Goal: Information Seeking & Learning: Find specific fact

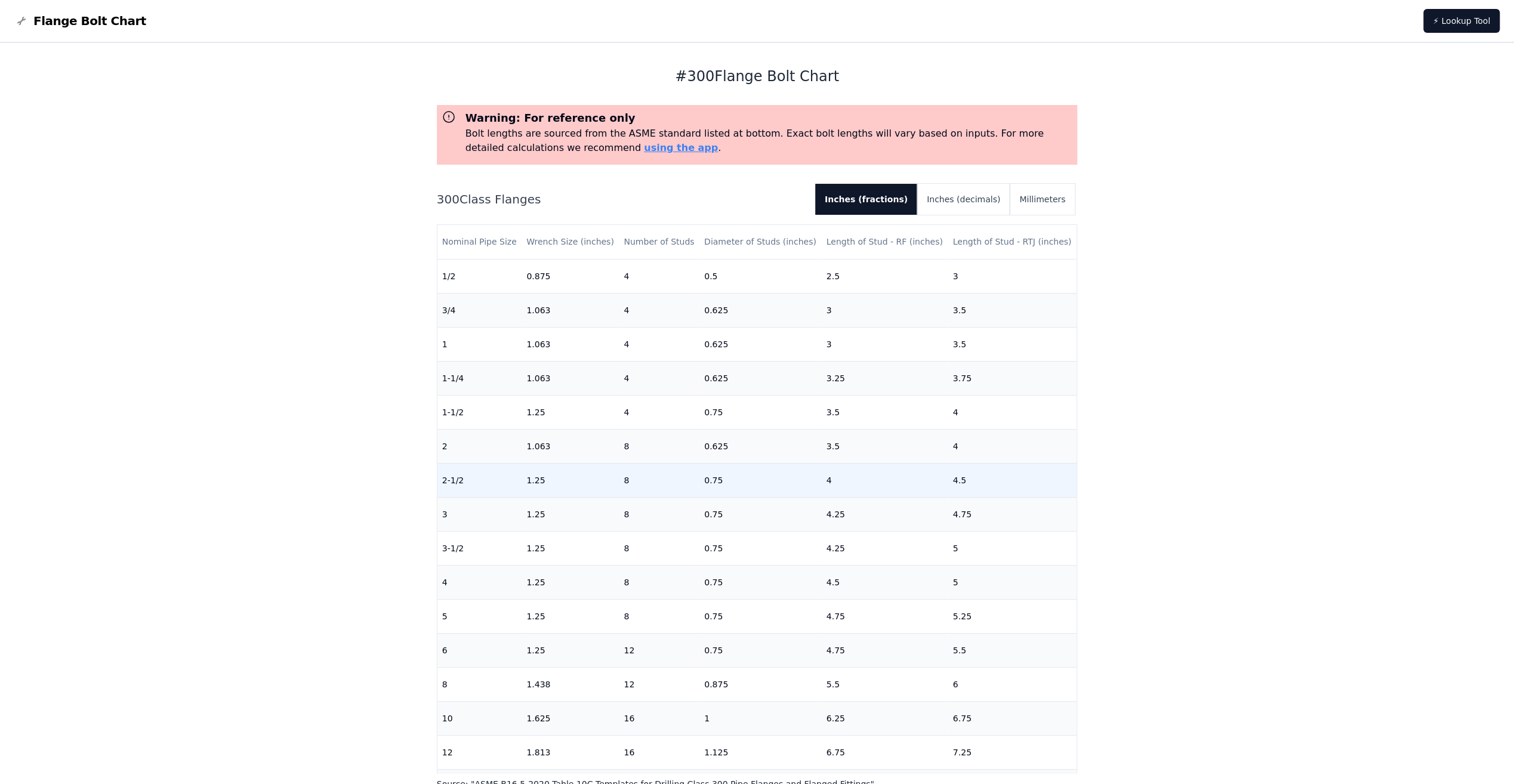
click at [451, 470] on td "1.25" at bounding box center [570, 480] width 97 height 34
click at [451, 477] on td "1.25" at bounding box center [570, 480] width 97 height 34
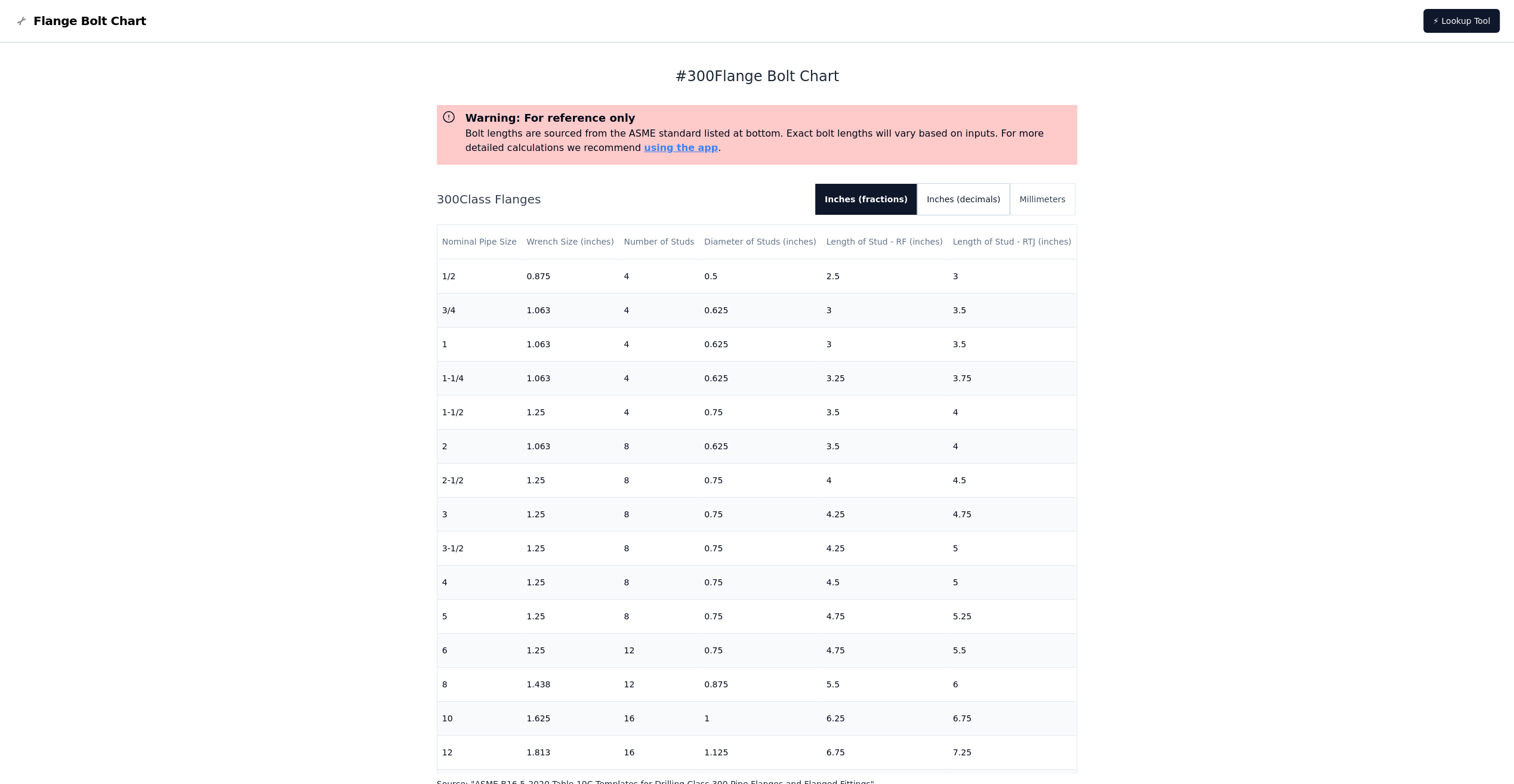
click at [451, 191] on button "Inches (decimals)" at bounding box center [963, 199] width 93 height 31
click at [451, 201] on button "Inches (fractions)" at bounding box center [862, 199] width 92 height 31
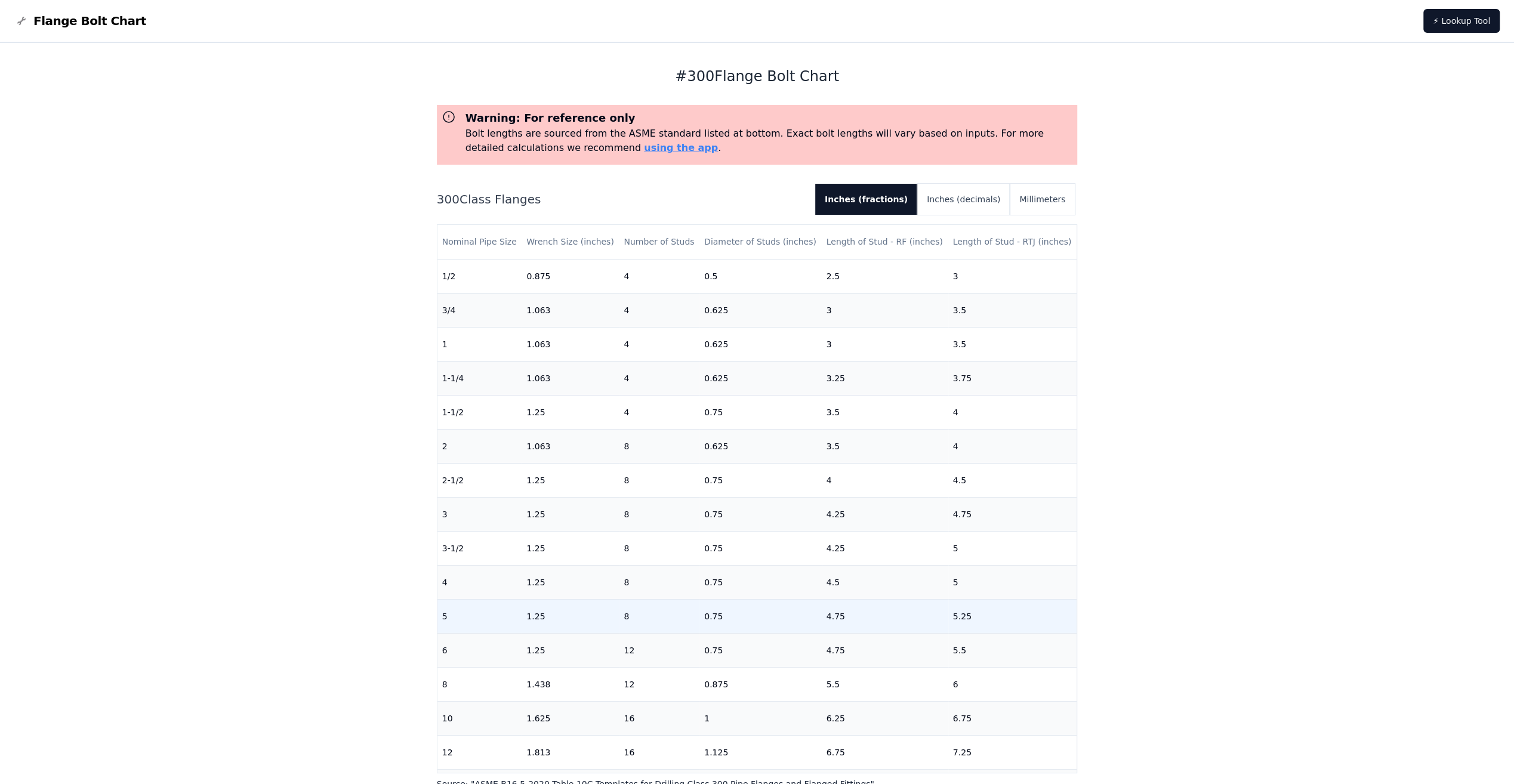
scroll to position [60, 0]
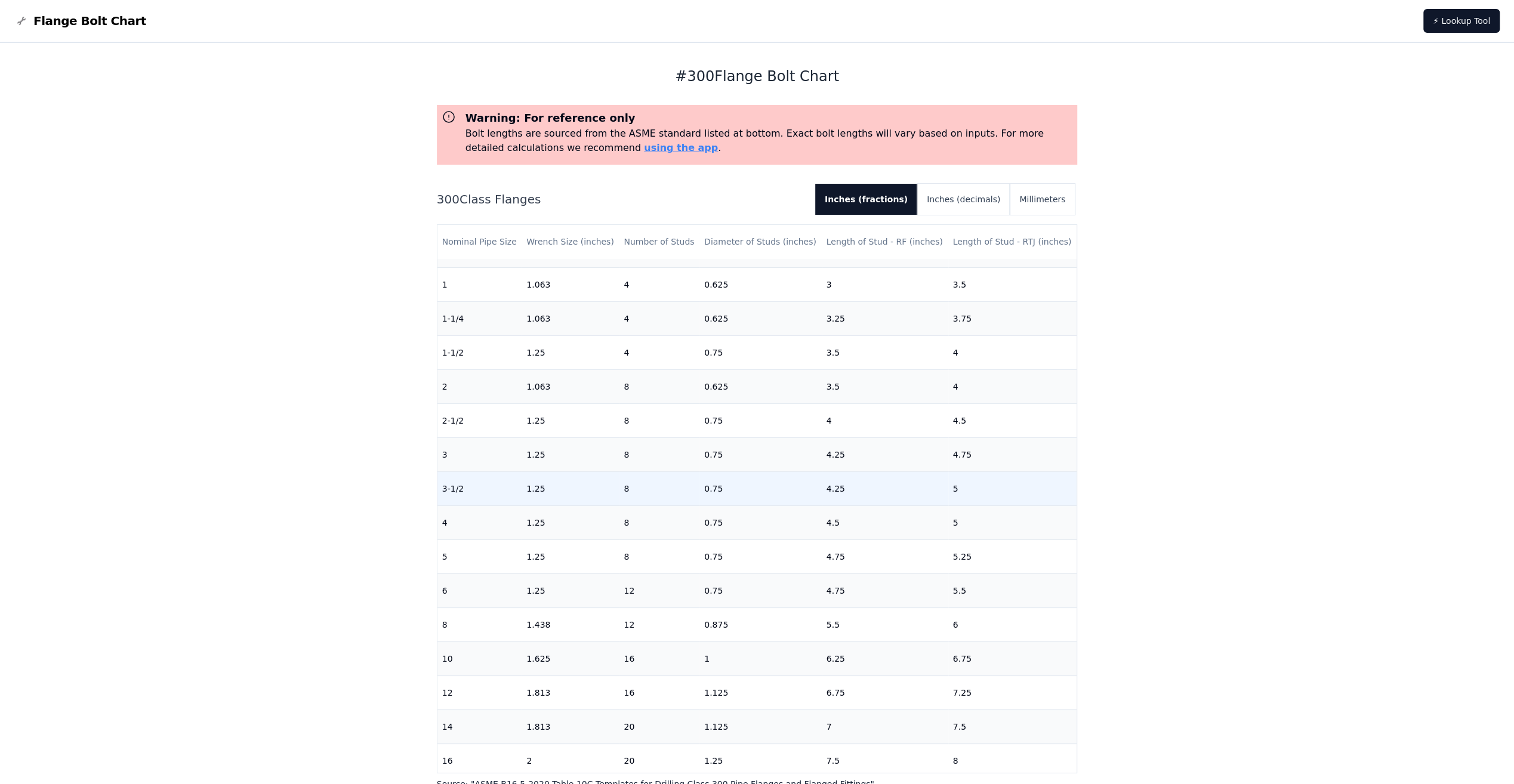
click at [451, 184] on button "Inches (fractions)" at bounding box center [866, 199] width 102 height 31
